Goal: Task Accomplishment & Management: Use online tool/utility

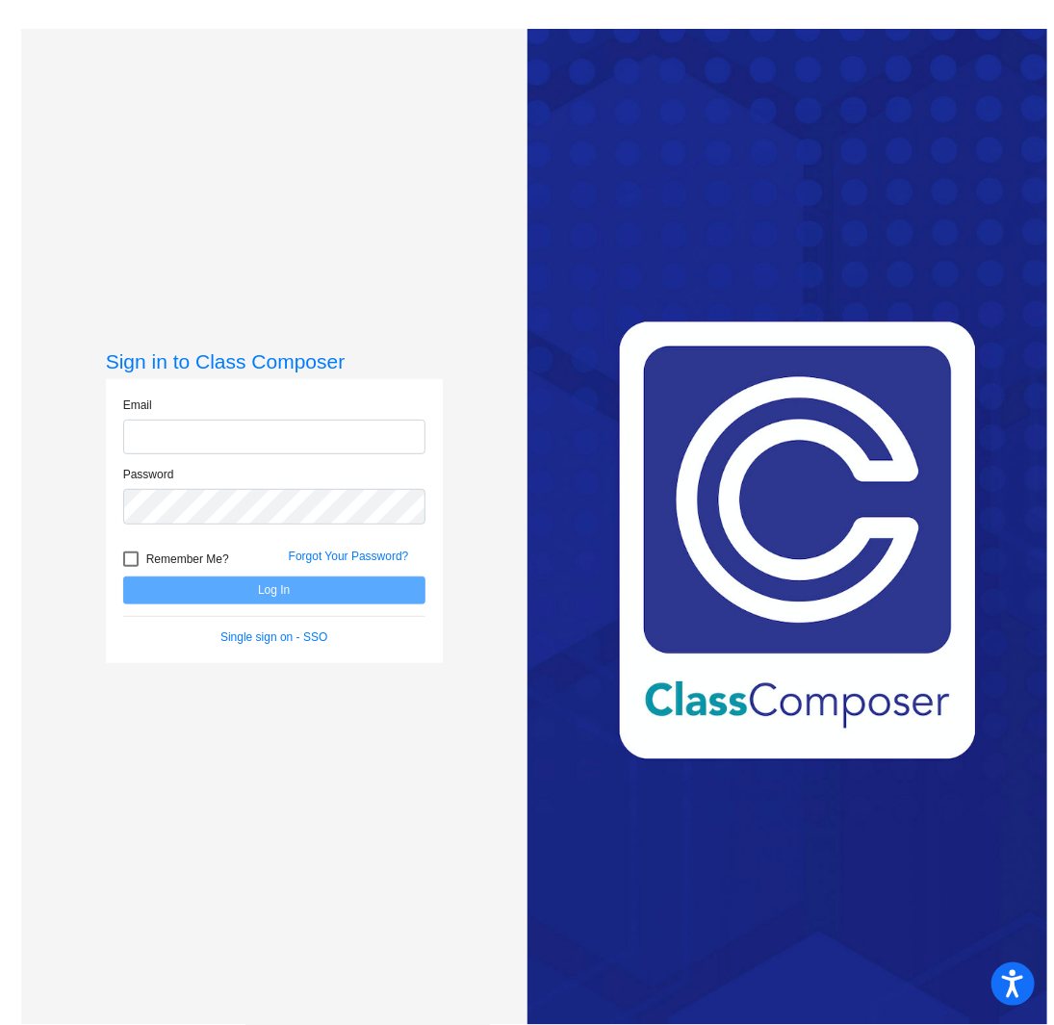
type input "[PERSON_NAME][EMAIL_ADDRESS][PERSON_NAME][DOMAIN_NAME]"
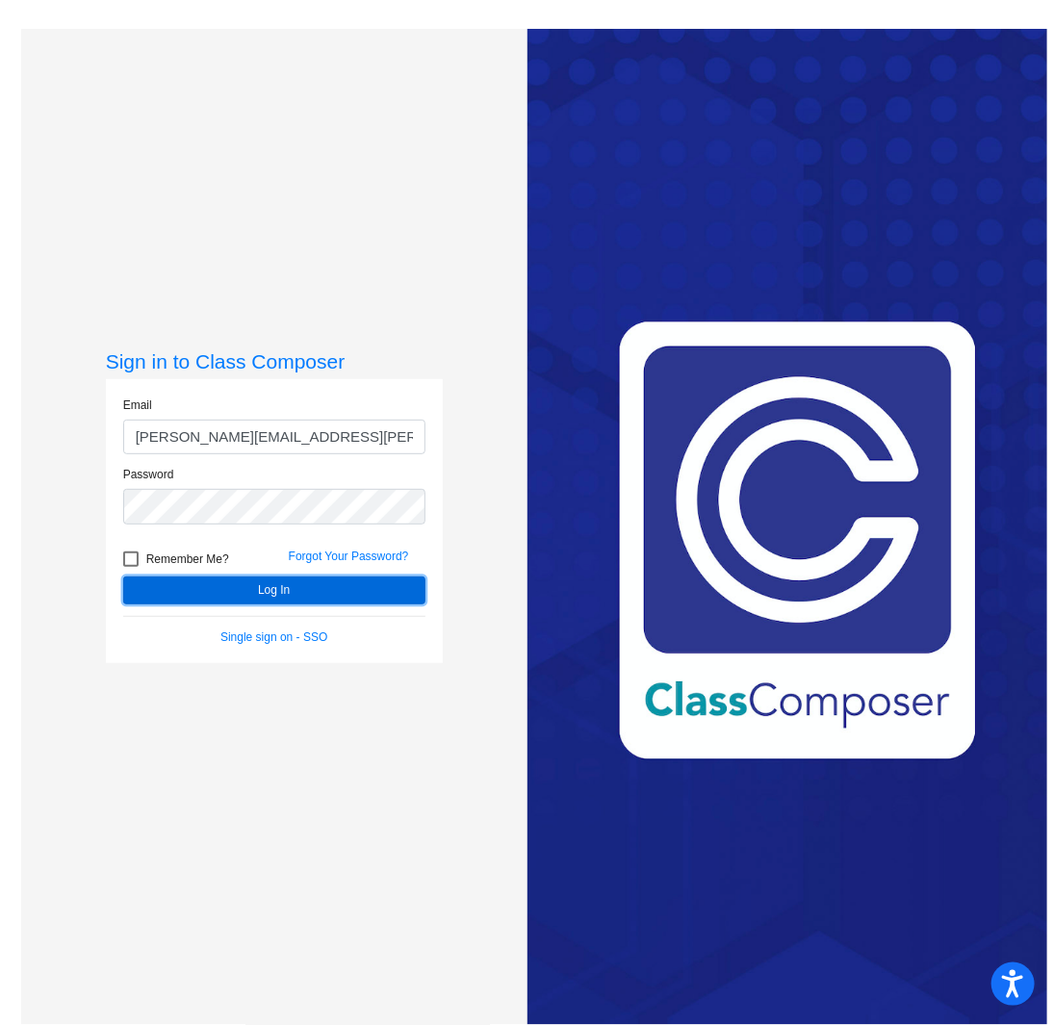
click at [281, 593] on button "Log In" at bounding box center [274, 591] width 302 height 28
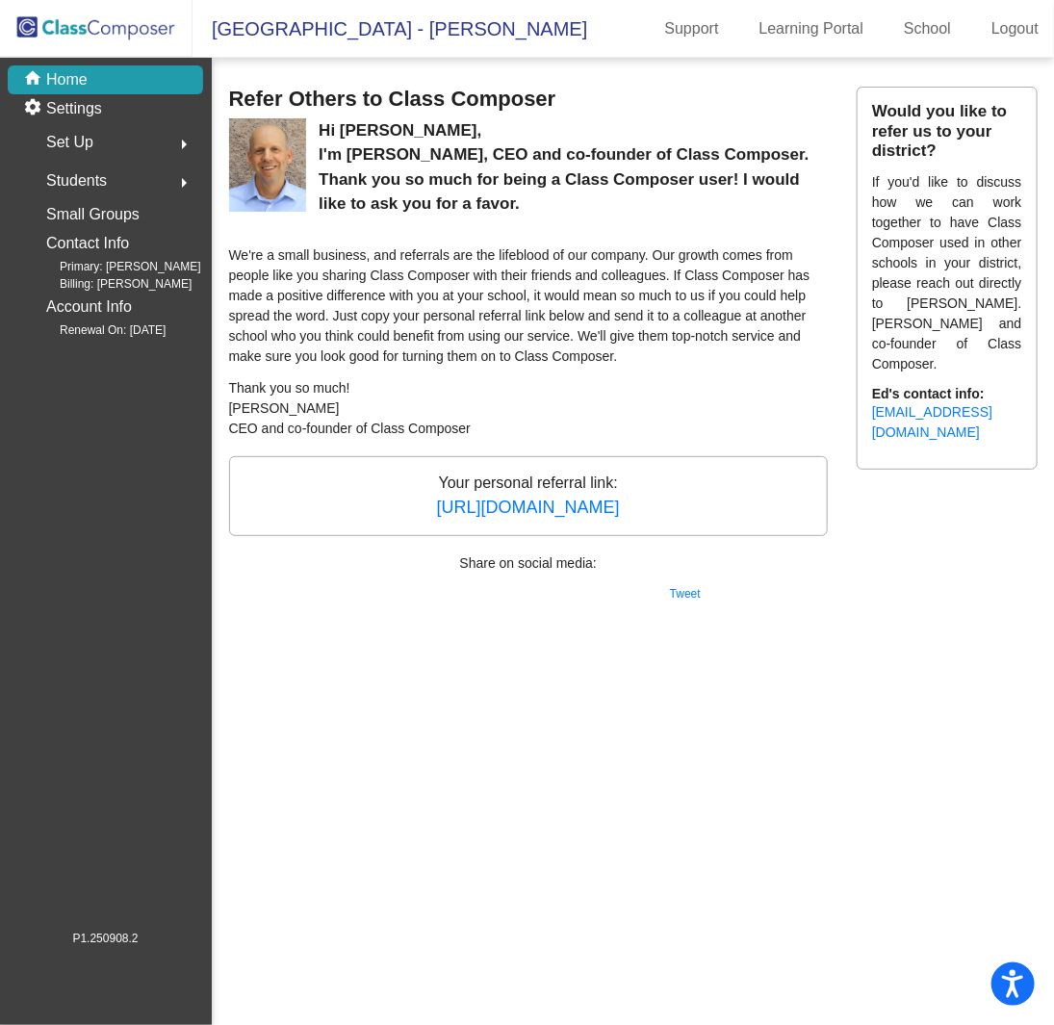
click at [443, 28] on span "[GEOGRAPHIC_DATA] - [PERSON_NAME]" at bounding box center [389, 28] width 395 height 31
click at [71, 29] on img at bounding box center [96, 28] width 192 height 57
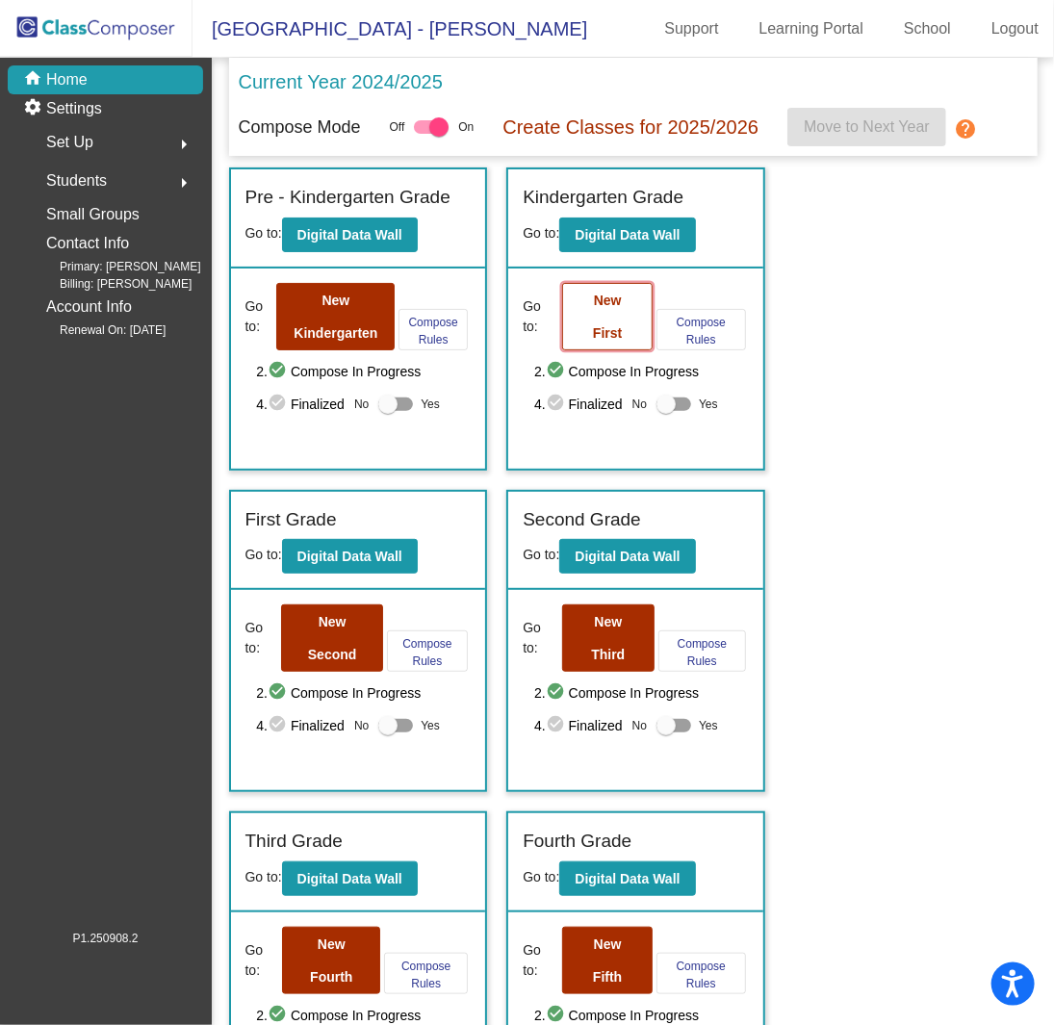
click at [622, 305] on b "New First" at bounding box center [607, 317] width 29 height 48
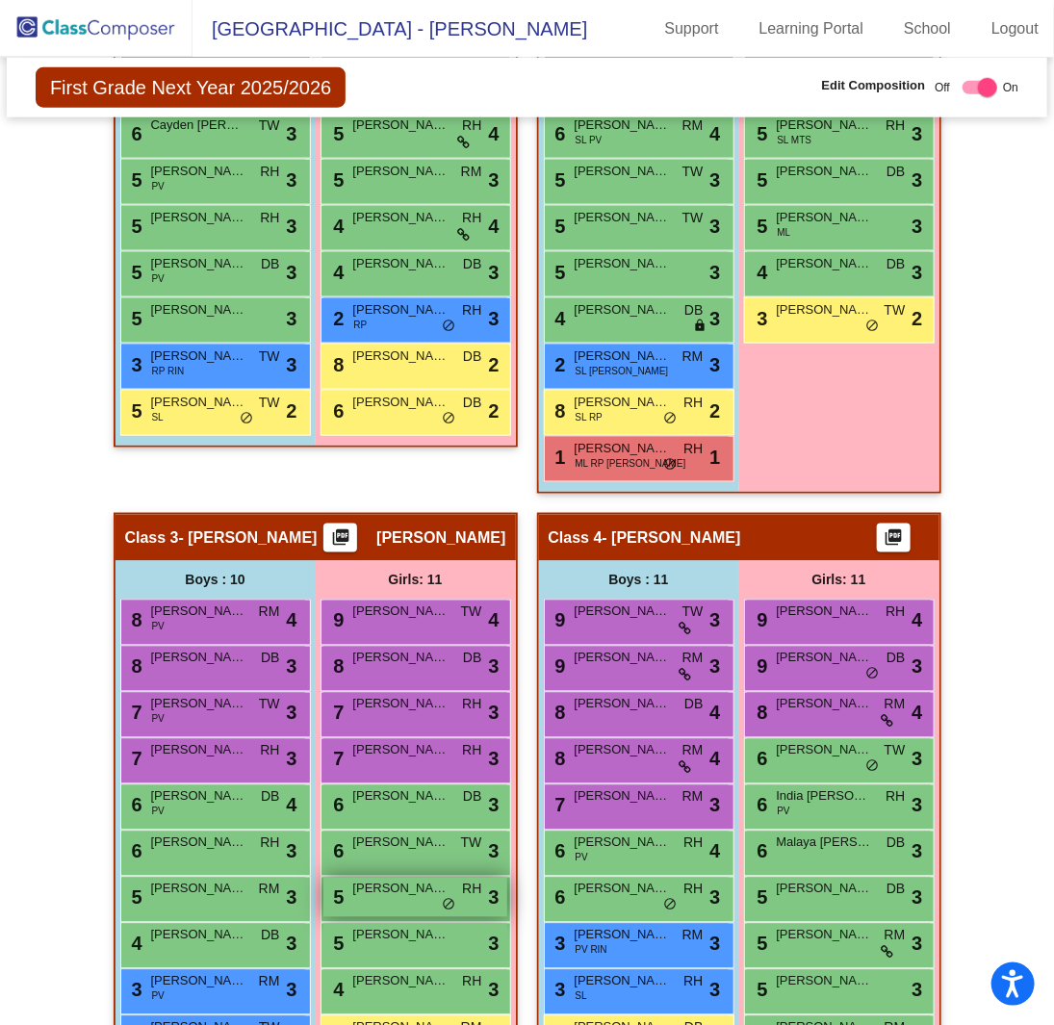
scroll to position [770, 0]
